Goal: Task Accomplishment & Management: Manage account settings

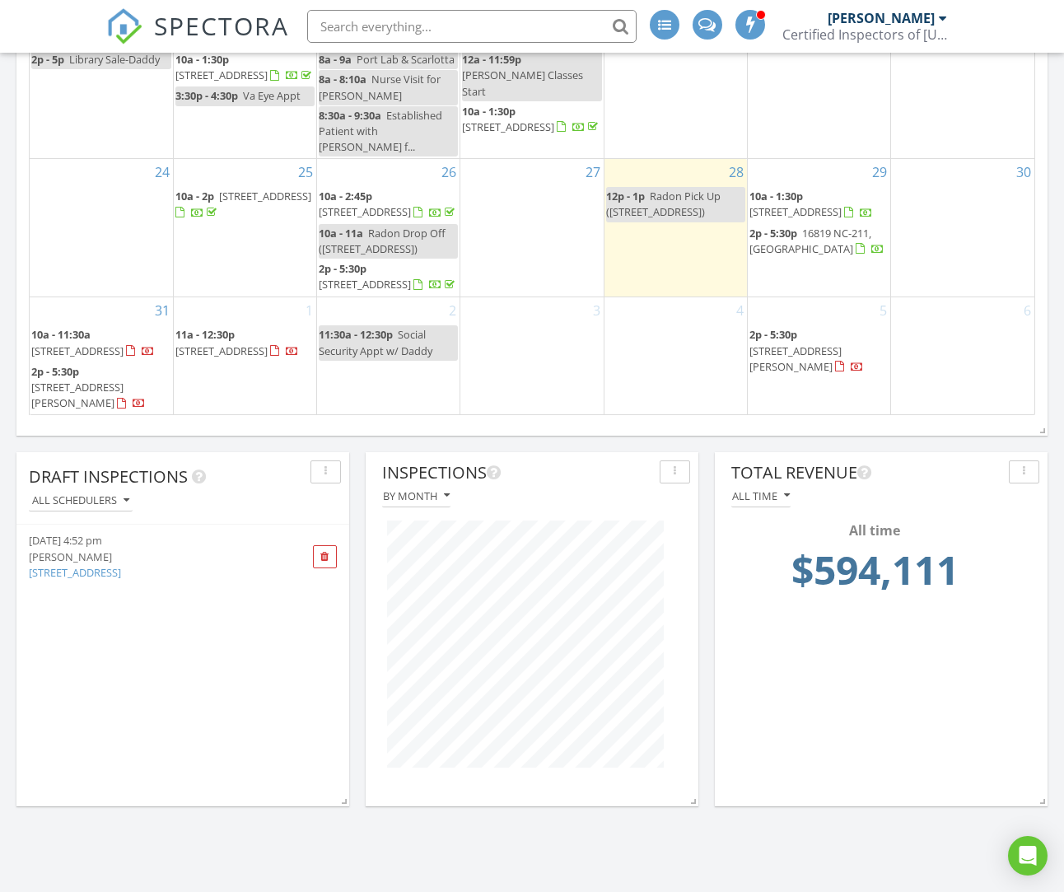
scroll to position [216, 0]
click at [405, 204] on span "355 Stoneyfield Dr, Southern Pines 28387" at bounding box center [365, 211] width 92 height 15
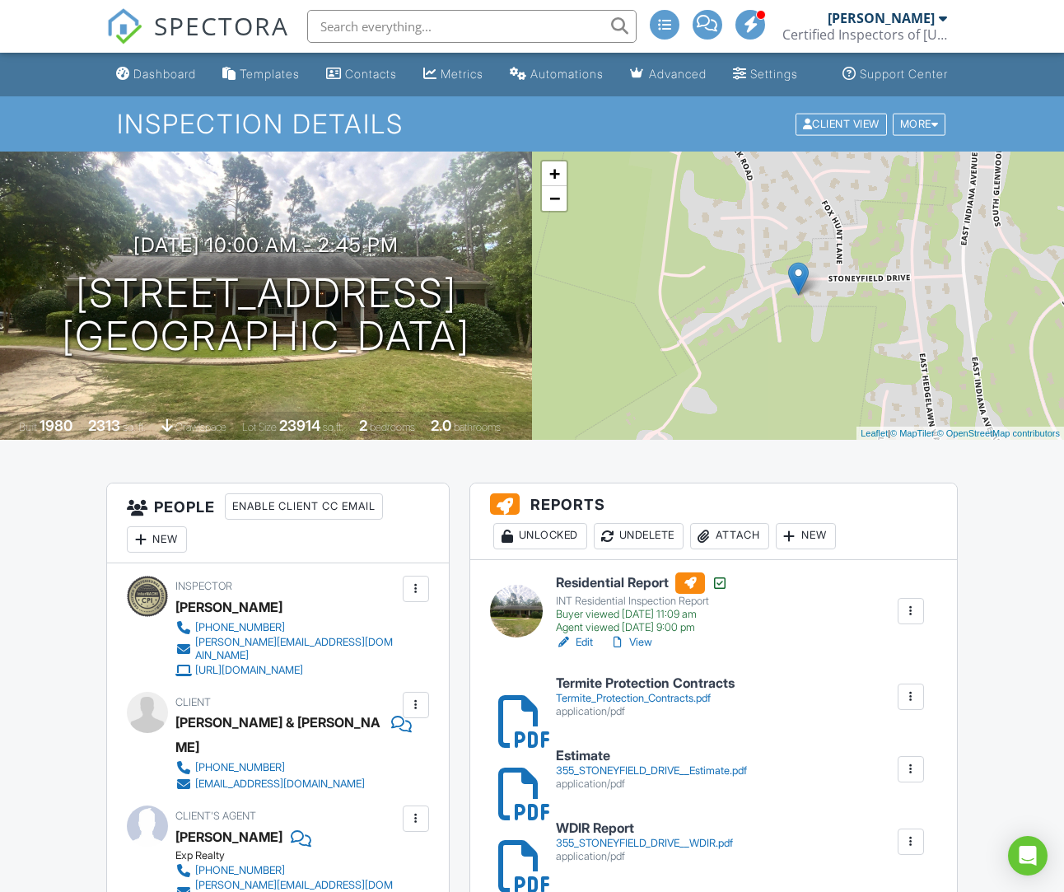
click at [732, 550] on div "Attach" at bounding box center [729, 536] width 79 height 26
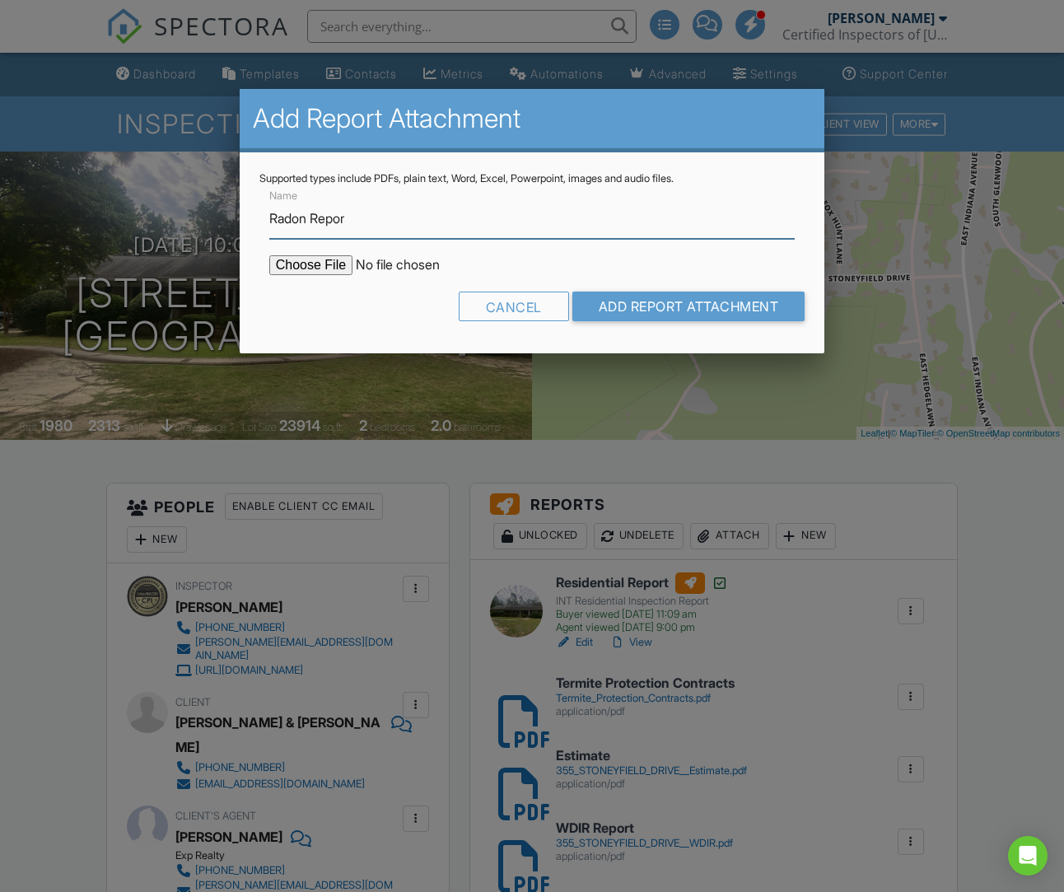
type input "Radon Report"
type input "C:\fakepath\BreezeReport_355 Stoneyfield Dr_ForPrint.pdf"
type input "Radon Report"
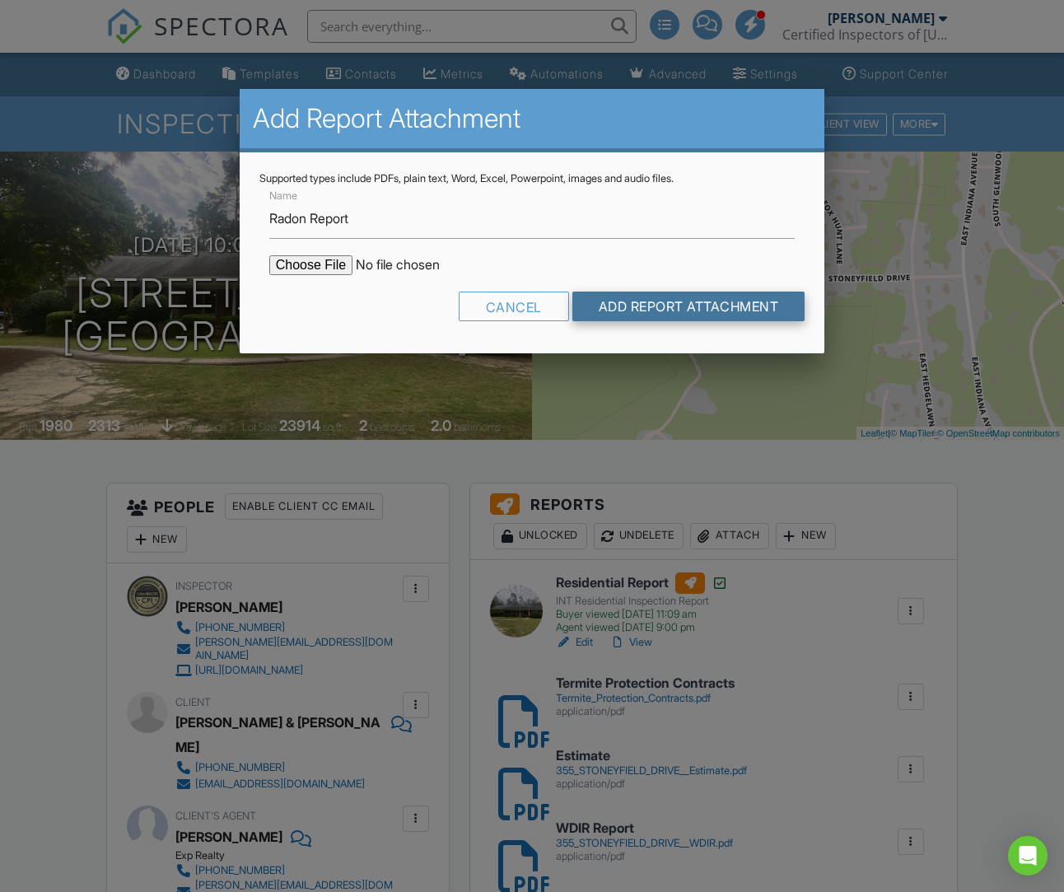
click at [624, 307] on input "Add Report Attachment" at bounding box center [689, 307] width 233 height 30
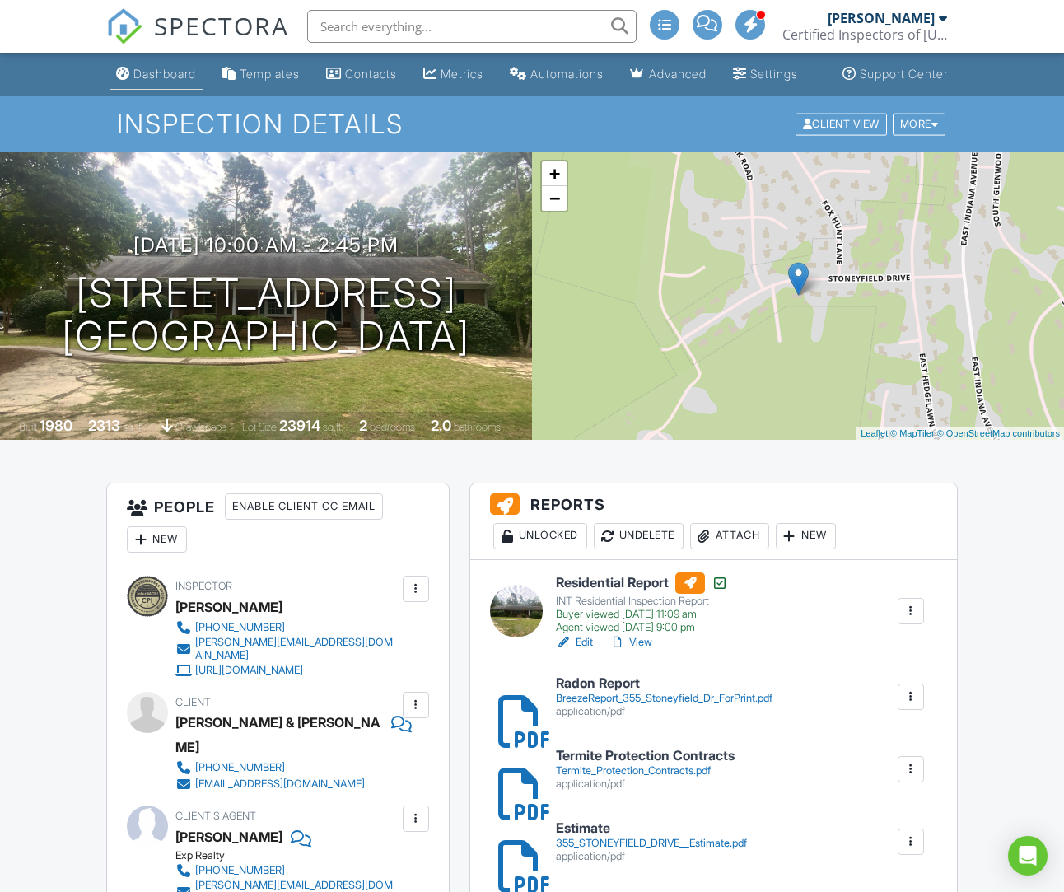
scroll to position [2, 1]
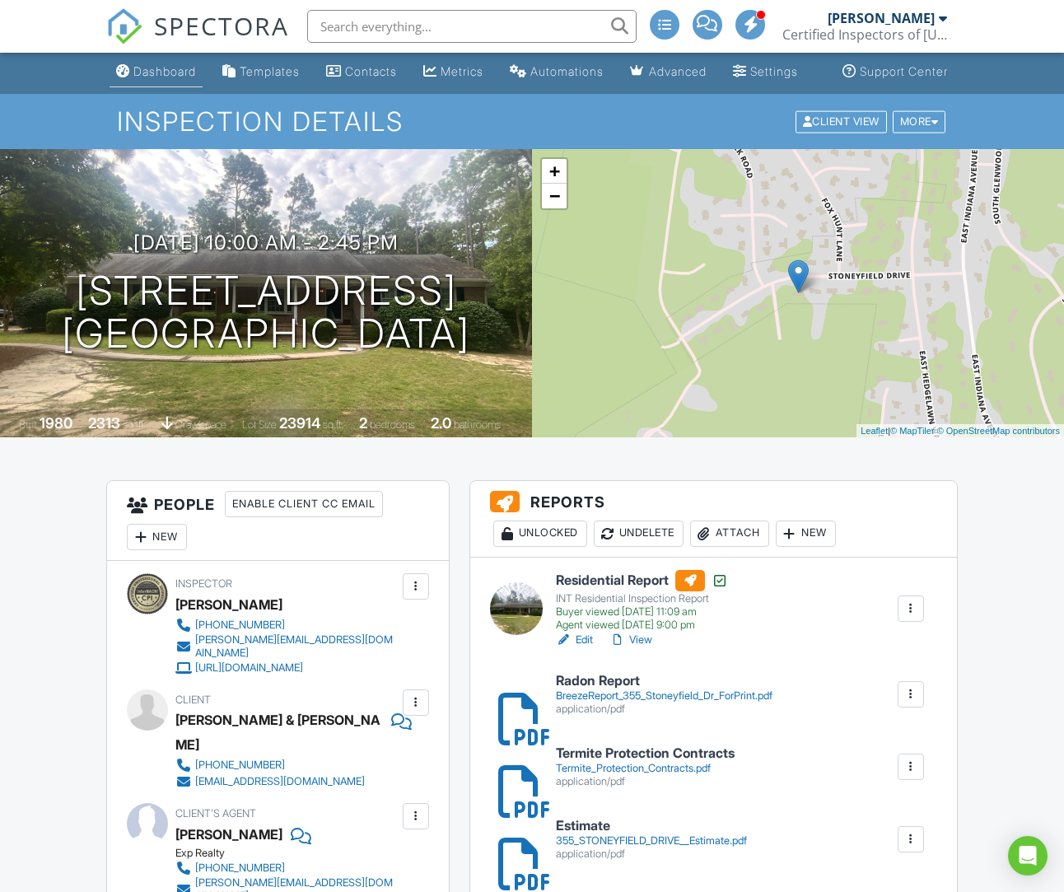
click at [154, 78] on div "Dashboard" at bounding box center [164, 71] width 63 height 14
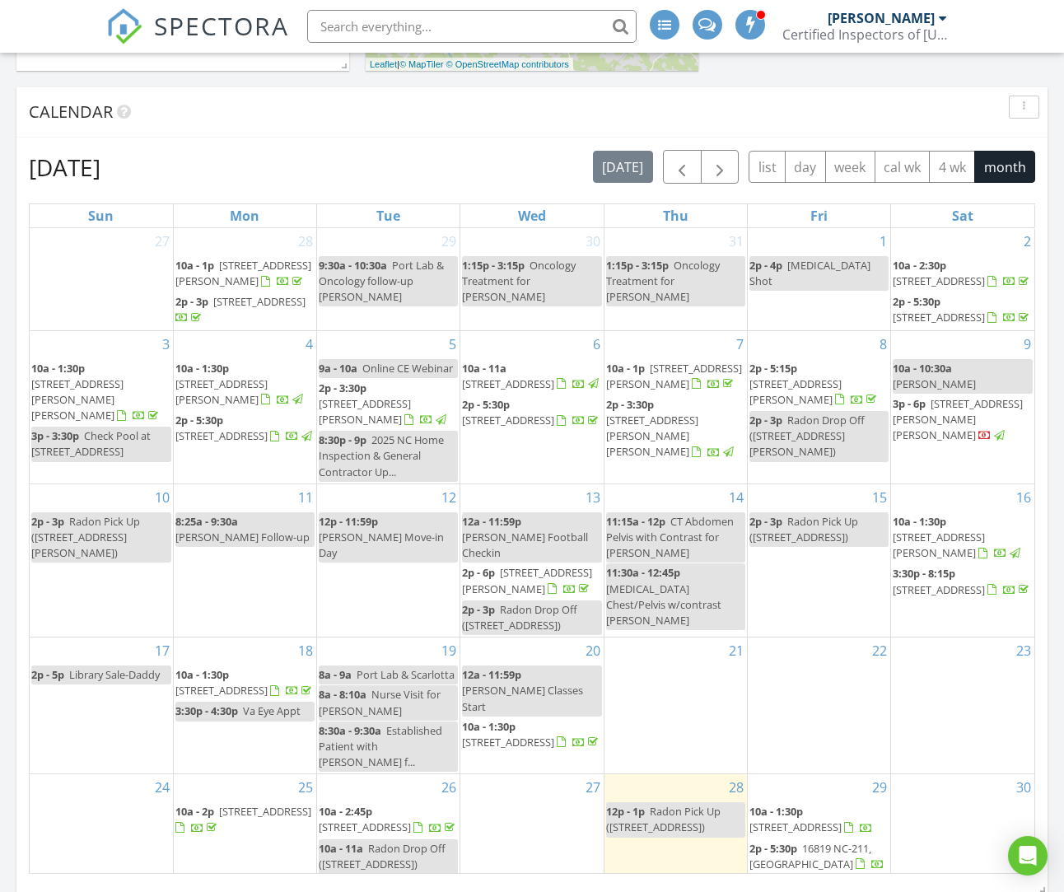
scroll to position [656, 0]
